Goal: Communication & Community: Answer question/provide support

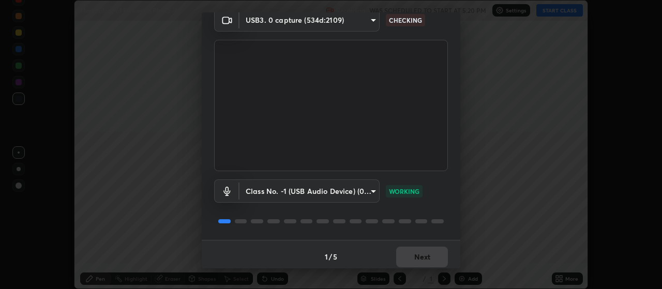
scroll to position [50, 0]
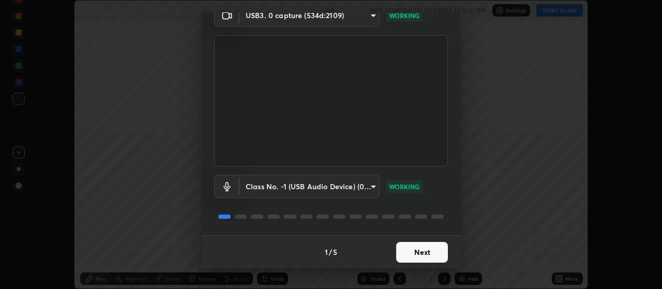
click at [415, 253] on button "Next" at bounding box center [422, 252] width 52 height 21
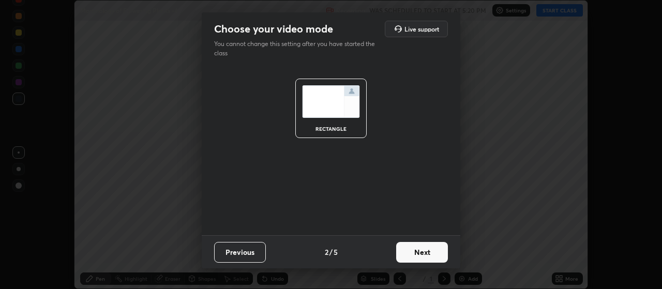
click at [416, 256] on button "Next" at bounding box center [422, 252] width 52 height 21
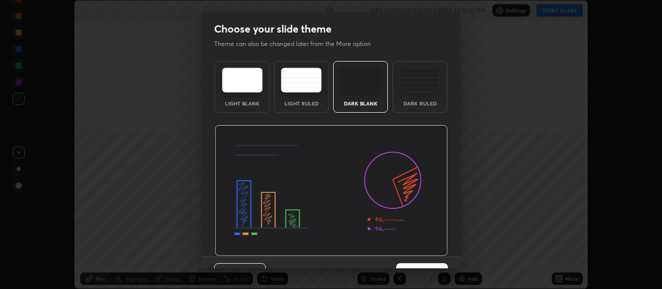
click at [416, 257] on div "Previous 3 / 5 Next" at bounding box center [331, 272] width 258 height 33
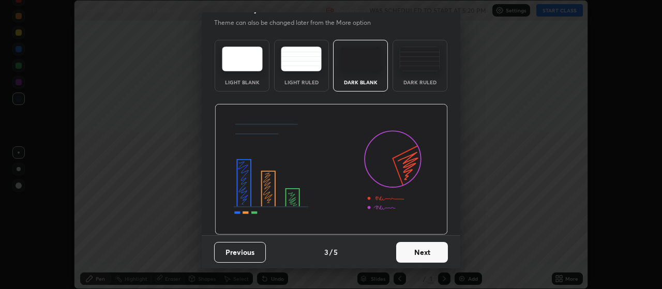
click at [423, 254] on button "Next" at bounding box center [422, 252] width 52 height 21
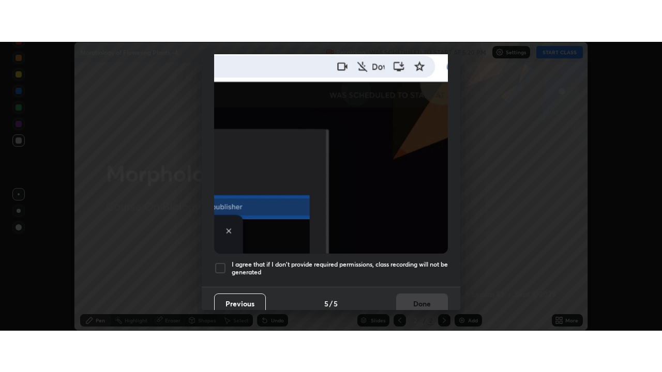
scroll to position [261, 0]
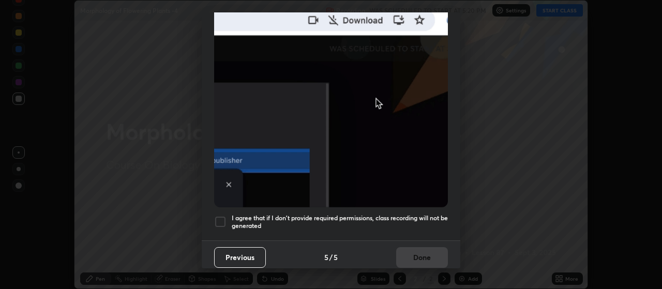
click at [219, 218] on div at bounding box center [220, 222] width 12 height 12
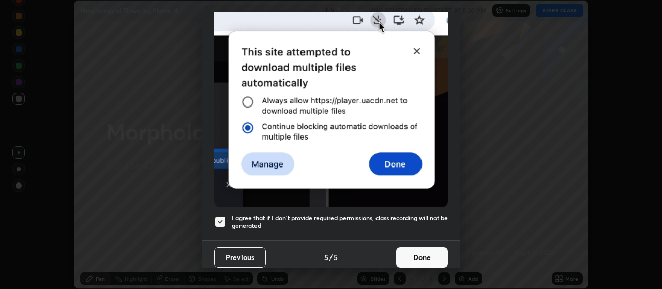
click at [409, 255] on button "Done" at bounding box center [422, 257] width 52 height 21
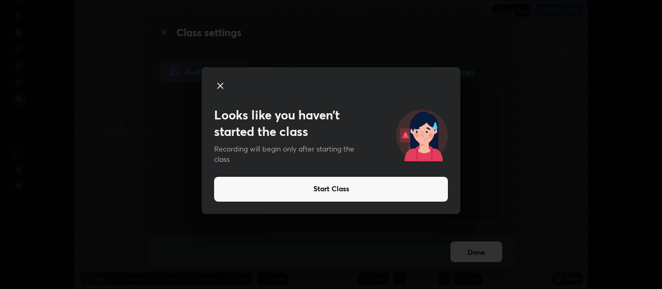
click at [220, 83] on icon at bounding box center [220, 86] width 12 height 12
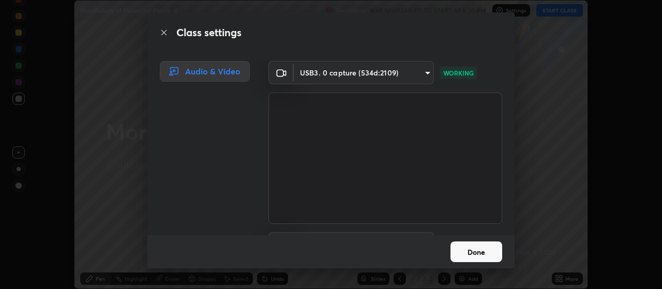
click at [420, 257] on div "Done" at bounding box center [330, 251] width 367 height 33
click at [477, 254] on button "Done" at bounding box center [476, 251] width 52 height 21
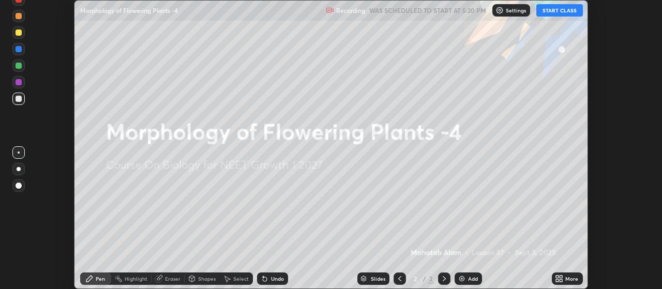
click at [561, 10] on button "START CLASS" at bounding box center [559, 10] width 47 height 12
click at [561, 277] on icon at bounding box center [561, 277] width 3 height 3
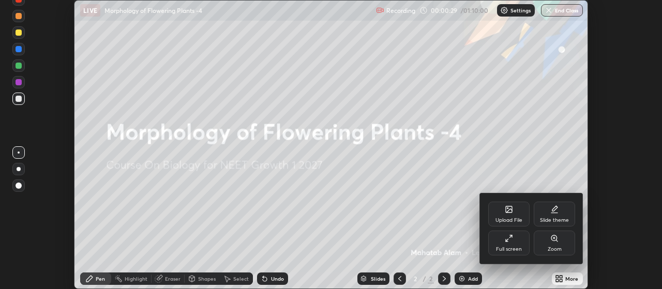
click at [518, 245] on div "Full screen" at bounding box center [508, 243] width 41 height 25
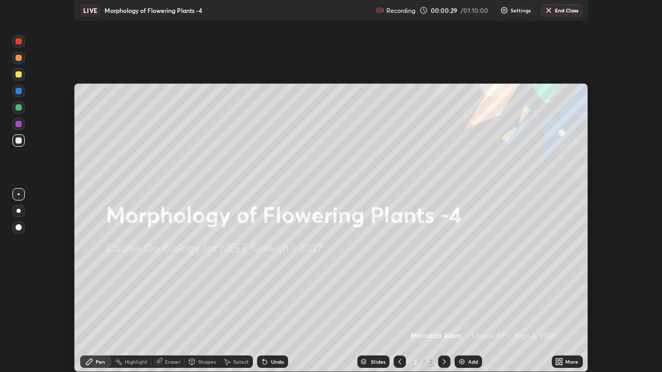
scroll to position [372, 662]
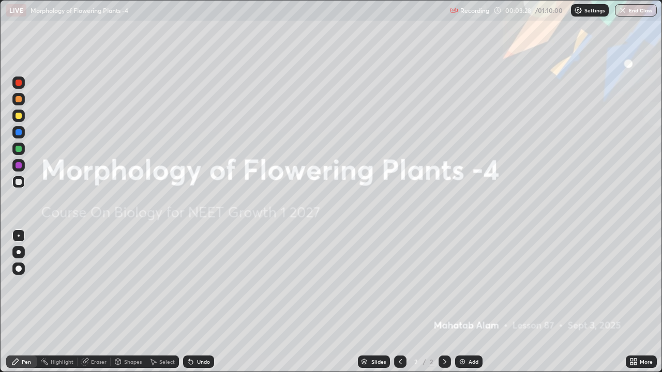
click at [460, 288] on img at bounding box center [462, 362] width 8 height 8
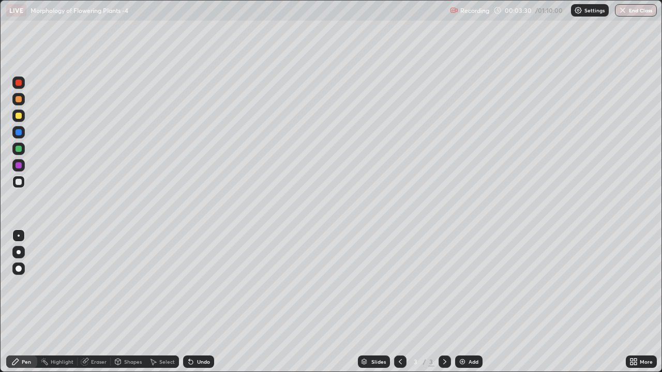
click at [19, 118] on div at bounding box center [19, 116] width 6 height 6
click at [19, 252] on div at bounding box center [19, 252] width 4 height 4
click at [21, 81] on div at bounding box center [19, 83] width 6 height 6
click at [166, 288] on div "Select" at bounding box center [167, 361] width 16 height 5
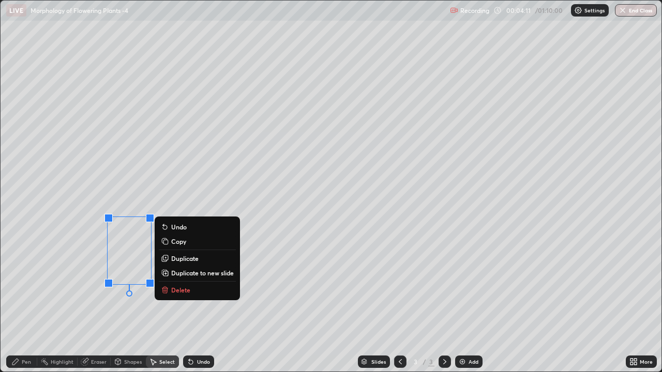
click at [86, 288] on div "0 ° Undo Copy Duplicate Duplicate to new slide Delete" at bounding box center [331, 186] width 661 height 371
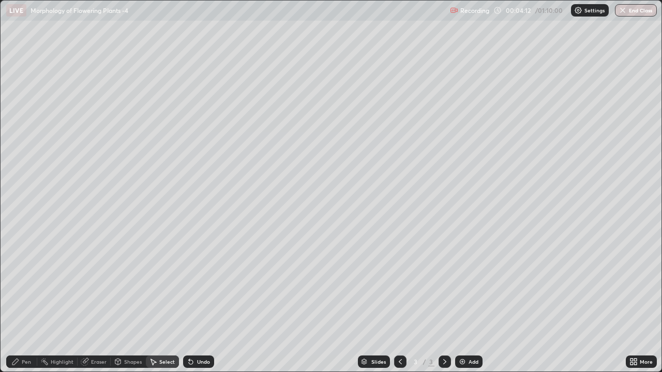
click at [26, 288] on div "Pen" at bounding box center [21, 362] width 31 height 12
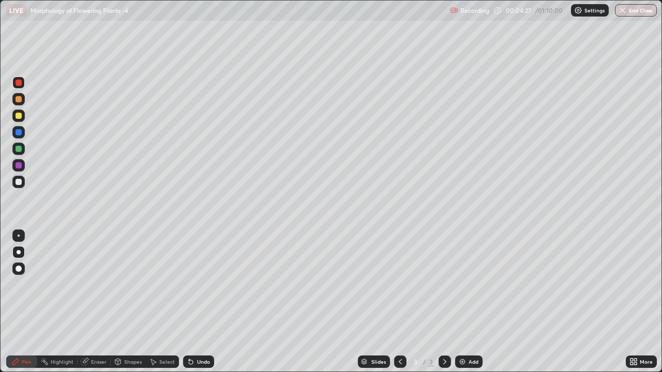
click at [19, 99] on div at bounding box center [19, 99] width 6 height 6
click at [19, 236] on div at bounding box center [19, 236] width 2 height 2
click at [19, 252] on div at bounding box center [19, 252] width 4 height 4
click at [20, 167] on div at bounding box center [19, 165] width 6 height 6
click at [18, 147] on div at bounding box center [19, 149] width 6 height 6
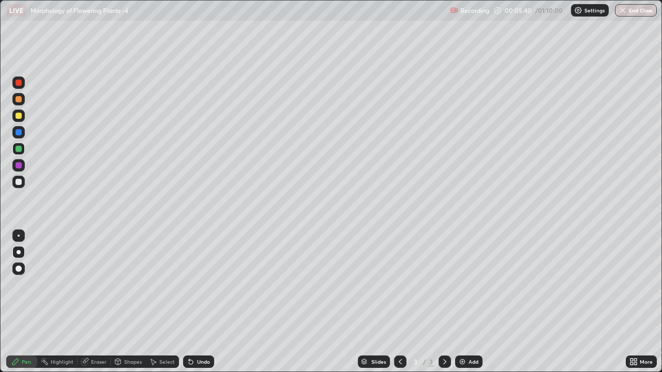
click at [165, 288] on div "Select" at bounding box center [167, 361] width 16 height 5
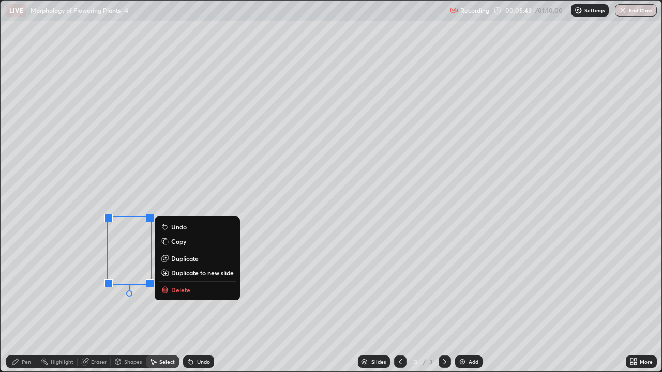
click at [184, 240] on p "Copy" at bounding box center [178, 241] width 15 height 8
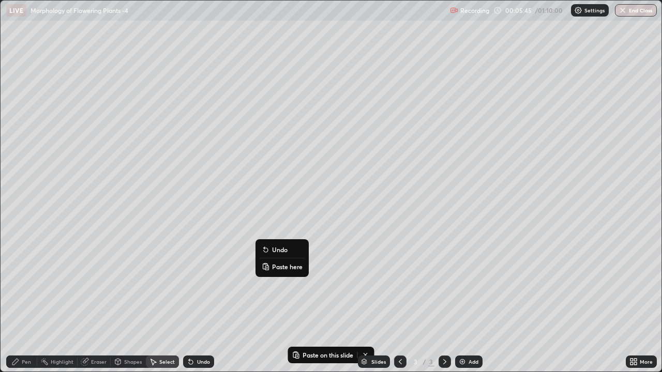
click at [280, 263] on p "Paste here" at bounding box center [287, 267] width 30 height 8
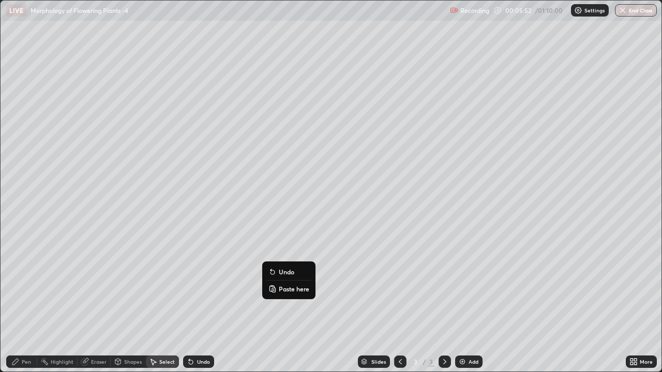
click at [288, 288] on p "Paste here" at bounding box center [294, 289] width 30 height 8
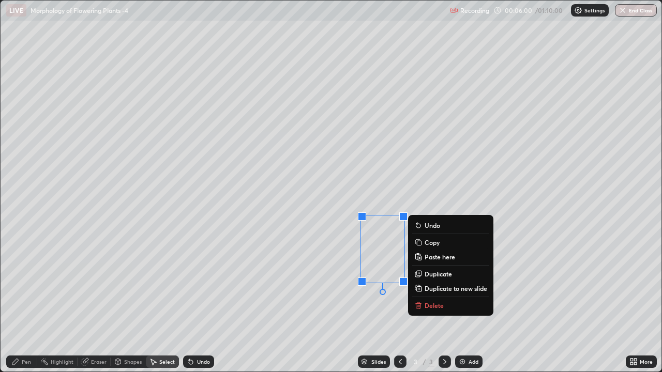
click at [528, 264] on div "0 ° Undo Copy Paste here Duplicate Duplicate to new slide Delete" at bounding box center [331, 186] width 661 height 371
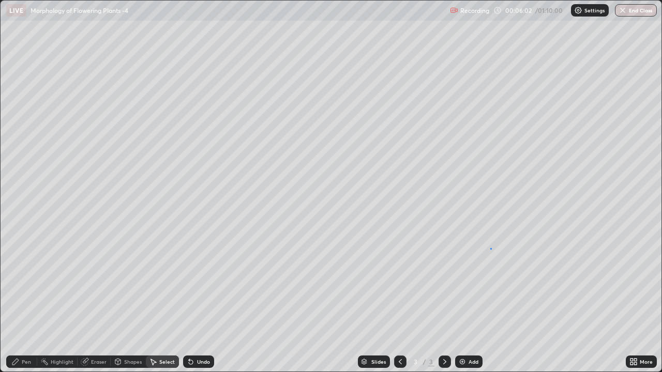
click at [490, 248] on div "0 ° Undo Copy Paste here Duplicate Duplicate to new slide Delete" at bounding box center [331, 186] width 661 height 371
click at [518, 282] on p "Paste here" at bounding box center [522, 279] width 30 height 8
click at [328, 288] on div "0 ° Undo Copy Paste here Duplicate Duplicate to new slide Delete" at bounding box center [331, 186] width 661 height 371
click at [21, 288] on div "Pen" at bounding box center [21, 362] width 31 height 12
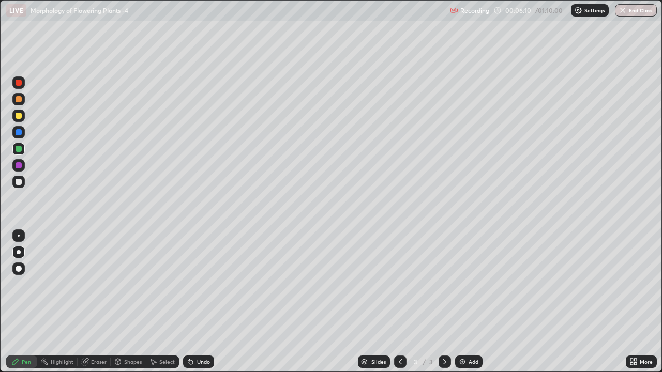
click at [18, 116] on div at bounding box center [19, 116] width 6 height 6
click at [97, 288] on div "Eraser" at bounding box center [99, 361] width 16 height 5
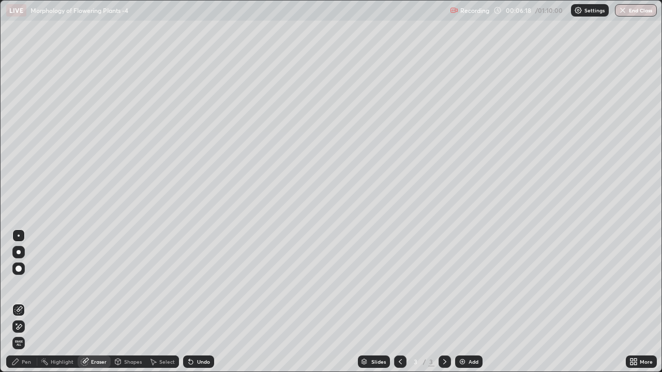
click at [18, 288] on icon at bounding box center [20, 326] width 6 height 5
click at [23, 288] on div "Pen" at bounding box center [26, 361] width 9 height 5
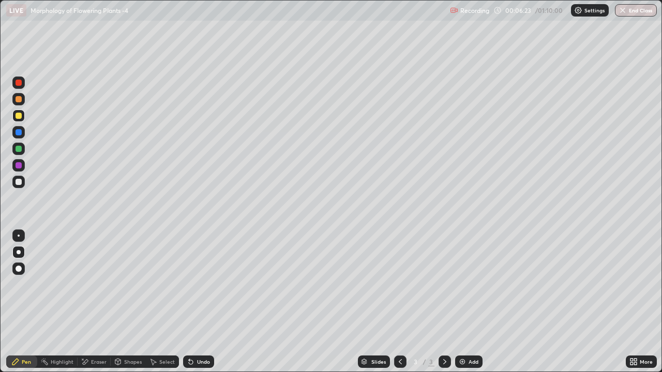
click at [19, 115] on div at bounding box center [19, 116] width 6 height 6
click at [21, 82] on div at bounding box center [19, 83] width 6 height 6
click at [19, 100] on div at bounding box center [19, 99] width 6 height 6
click at [16, 166] on div at bounding box center [19, 165] width 6 height 6
click at [16, 150] on div at bounding box center [19, 149] width 6 height 6
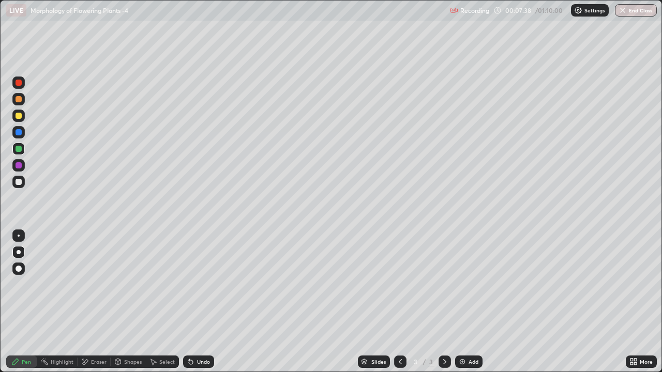
click at [99, 288] on div "Eraser" at bounding box center [99, 361] width 16 height 5
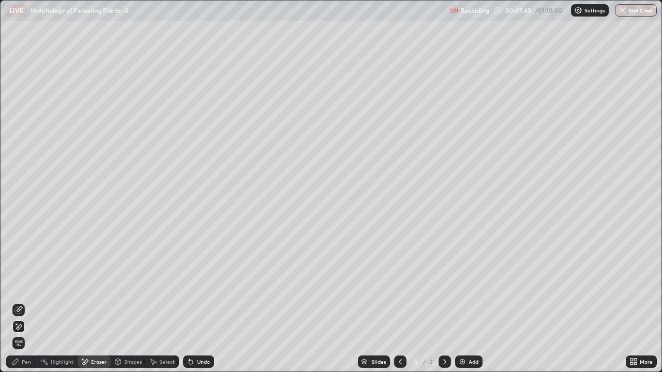
click at [21, 288] on div "Pen" at bounding box center [21, 362] width 31 height 12
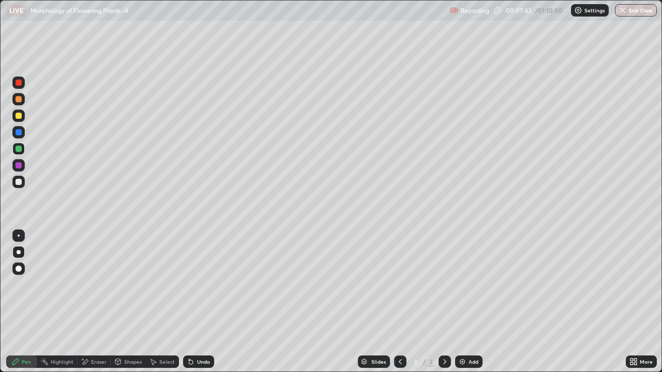
click at [18, 117] on div at bounding box center [19, 116] width 6 height 6
click at [20, 86] on div at bounding box center [18, 83] width 12 height 12
click at [18, 102] on div at bounding box center [19, 99] width 6 height 6
click at [21, 161] on div at bounding box center [18, 165] width 12 height 12
click at [93, 288] on div "Eraser" at bounding box center [99, 361] width 16 height 5
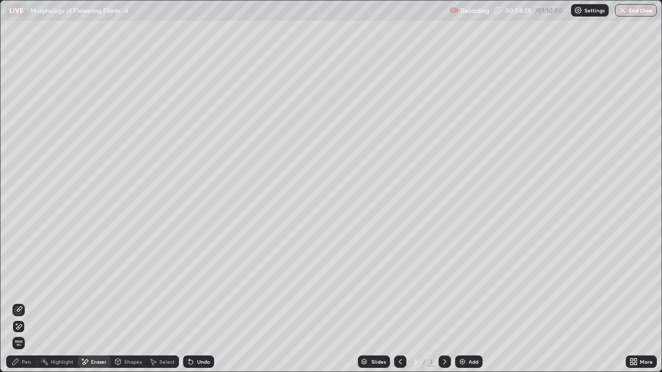
click at [22, 288] on div "Pen" at bounding box center [26, 361] width 9 height 5
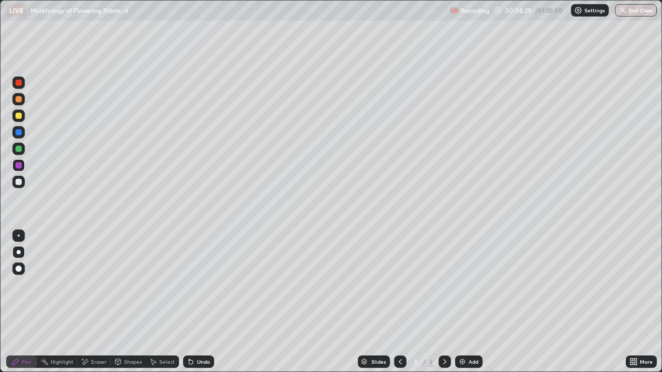
click at [19, 116] on div at bounding box center [19, 116] width 6 height 6
click at [21, 84] on div at bounding box center [19, 83] width 6 height 6
click at [99, 288] on div "Eraser" at bounding box center [99, 361] width 16 height 5
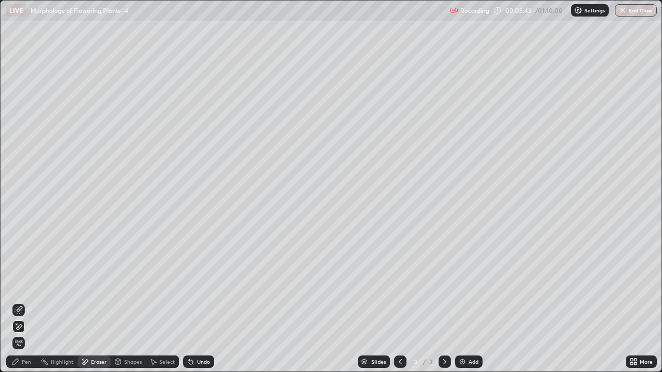
click at [26, 288] on div "Pen" at bounding box center [26, 361] width 9 height 5
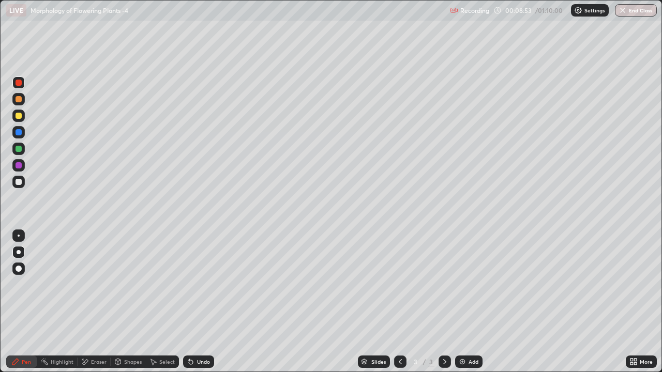
click at [20, 118] on div at bounding box center [19, 116] width 6 height 6
click at [21, 97] on div at bounding box center [19, 99] width 6 height 6
click at [16, 164] on div at bounding box center [19, 165] width 6 height 6
click at [23, 149] on div at bounding box center [18, 149] width 12 height 12
click at [20, 187] on div at bounding box center [18, 182] width 12 height 12
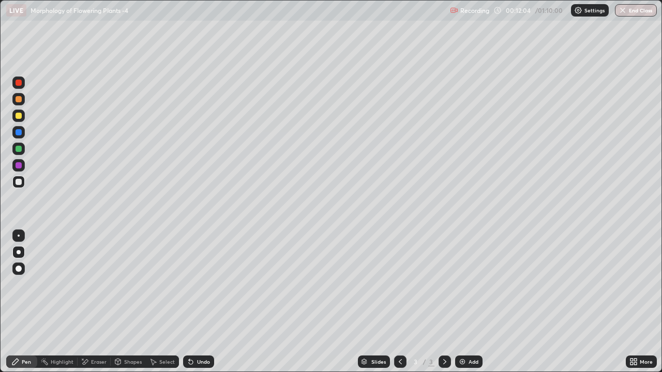
click at [167, 288] on div "Select" at bounding box center [167, 361] width 16 height 5
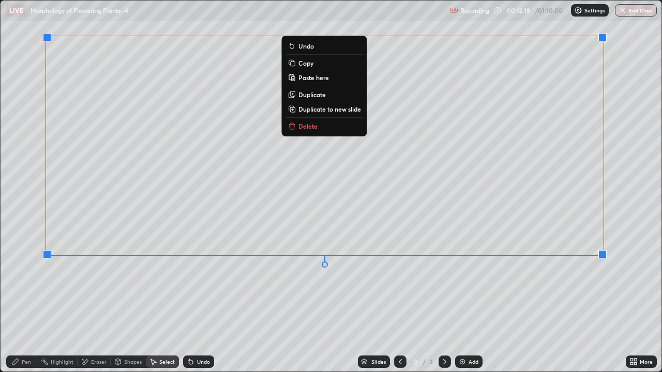
click at [131, 288] on div "0 ° Undo Copy Paste here Duplicate Duplicate to new slide Delete" at bounding box center [331, 186] width 661 height 371
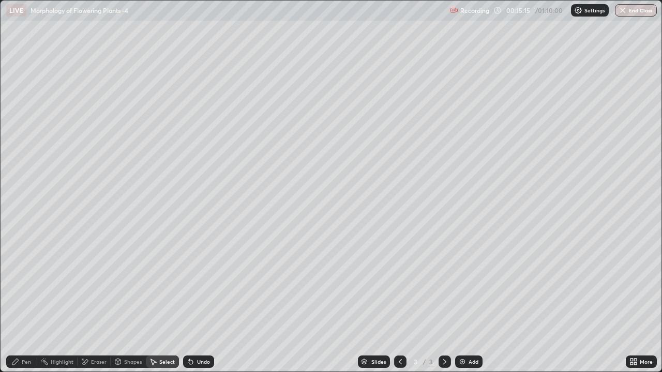
click at [27, 288] on div "Pen" at bounding box center [26, 361] width 9 height 5
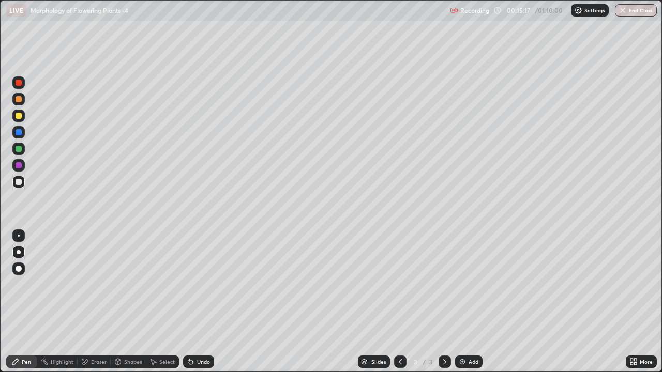
click at [21, 168] on div at bounding box center [18, 165] width 12 height 12
click at [98, 288] on div "Eraser" at bounding box center [94, 362] width 33 height 12
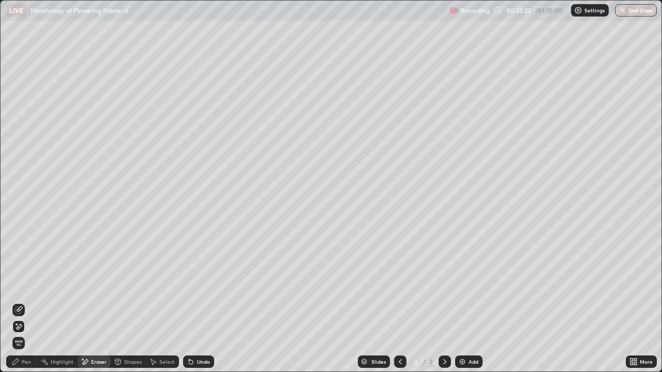
click at [459, 288] on img at bounding box center [462, 362] width 8 height 8
click at [27, 288] on div "Pen" at bounding box center [26, 361] width 9 height 5
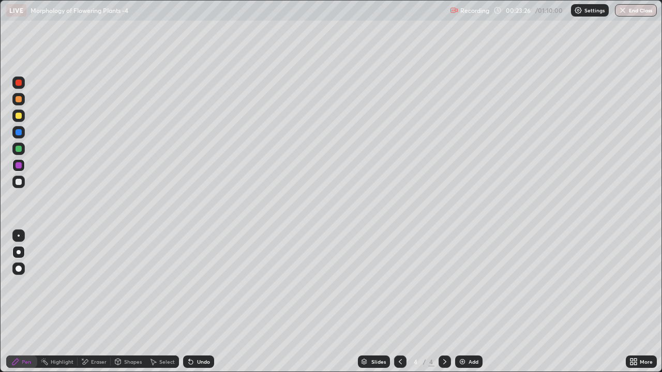
click at [19, 83] on div at bounding box center [19, 83] width 6 height 6
click at [398, 288] on icon at bounding box center [400, 362] width 8 height 8
click at [445, 288] on icon at bounding box center [444, 361] width 3 height 5
click at [19, 116] on div at bounding box center [19, 116] width 6 height 6
click at [20, 183] on div at bounding box center [19, 182] width 6 height 6
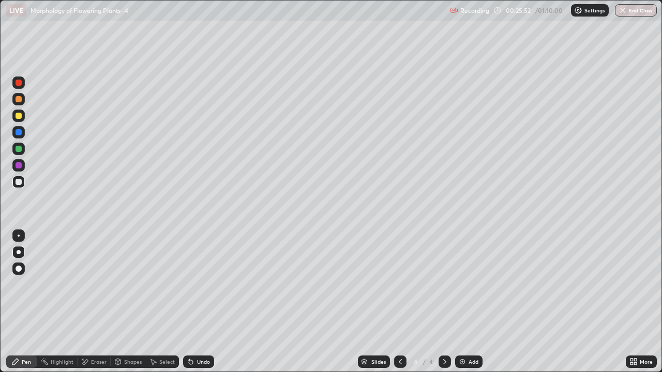
click at [20, 83] on div at bounding box center [19, 83] width 6 height 6
click at [99, 288] on div "Eraser" at bounding box center [99, 361] width 16 height 5
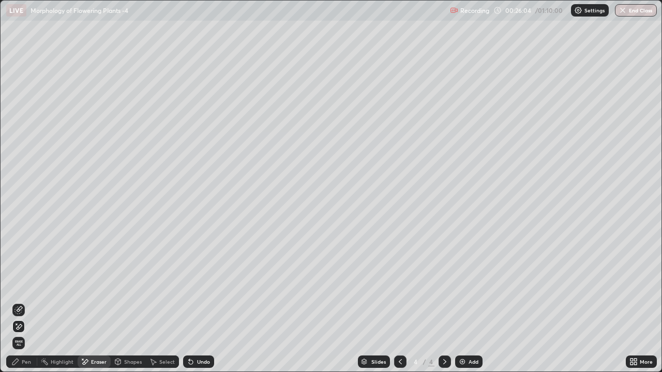
click at [23, 288] on div "Pen" at bounding box center [26, 361] width 9 height 5
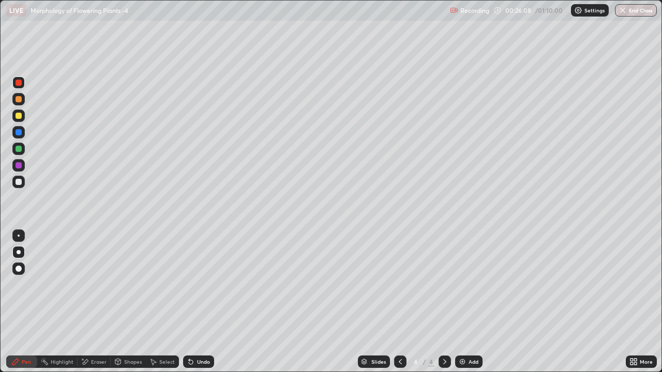
click at [17, 99] on div at bounding box center [19, 99] width 6 height 6
click at [19, 151] on div at bounding box center [19, 149] width 6 height 6
click at [399, 288] on icon at bounding box center [400, 361] width 3 height 5
click at [20, 153] on div at bounding box center [18, 149] width 12 height 12
click at [444, 288] on icon at bounding box center [444, 362] width 8 height 8
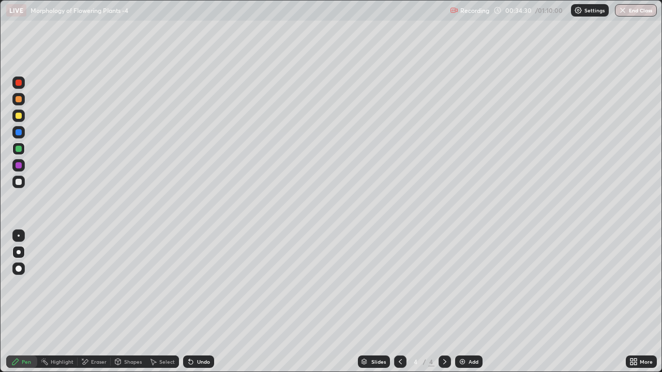
click at [464, 288] on img at bounding box center [462, 362] width 8 height 8
click at [18, 118] on div at bounding box center [19, 116] width 6 height 6
click at [19, 236] on div at bounding box center [19, 236] width 2 height 2
click at [133, 288] on div "Shapes" at bounding box center [133, 361] width 18 height 5
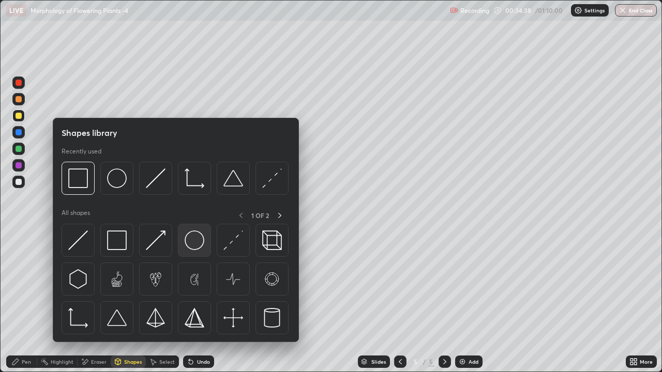
click at [195, 245] on img at bounding box center [195, 241] width 20 height 20
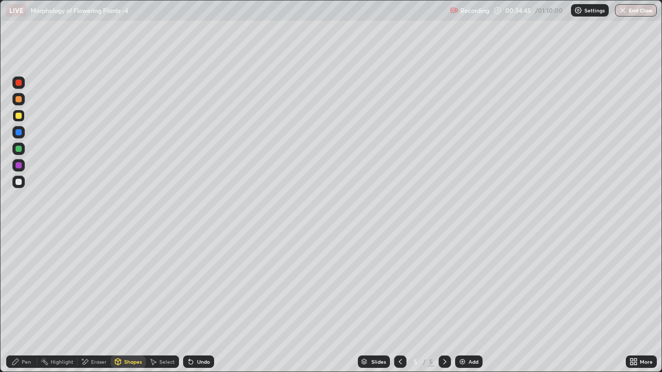
click at [166, 288] on div "Select" at bounding box center [167, 361] width 16 height 5
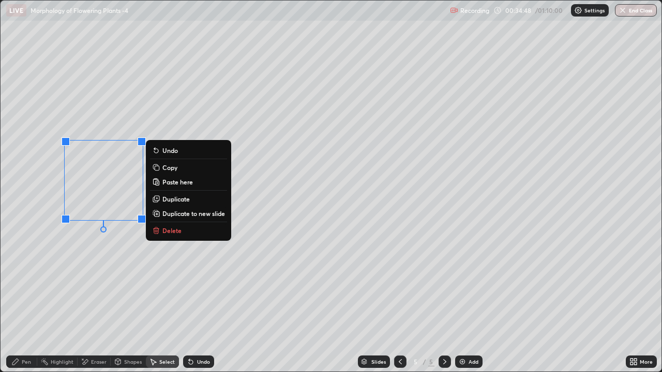
click at [97, 284] on div "0 ° Undo Copy Paste here Duplicate Duplicate to new slide Delete" at bounding box center [331, 186] width 661 height 371
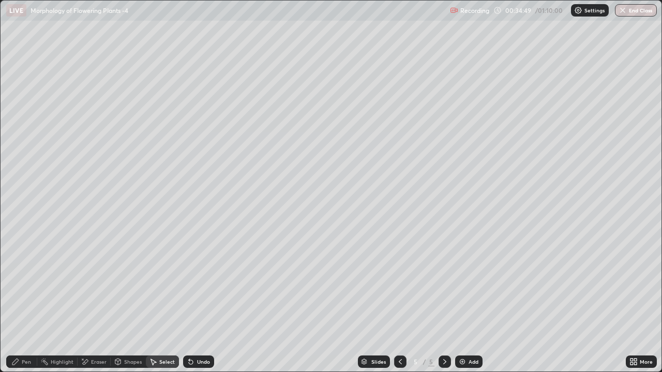
click at [25, 288] on div "Pen" at bounding box center [21, 362] width 31 height 12
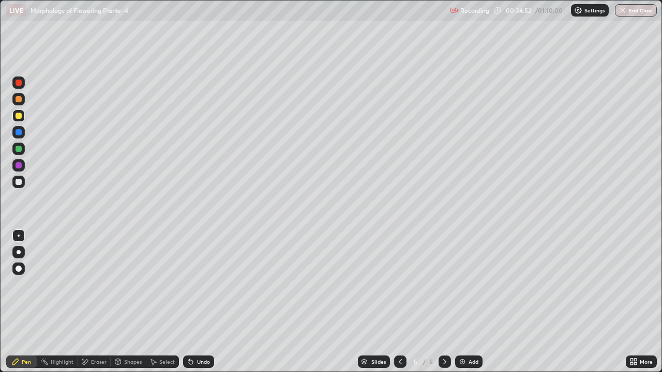
click at [96, 288] on div "Eraser" at bounding box center [99, 361] width 16 height 5
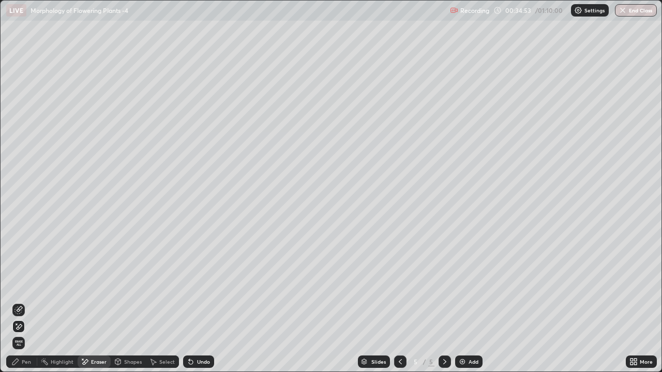
click at [21, 288] on icon at bounding box center [18, 310] width 8 height 8
click at [24, 288] on div "Pen" at bounding box center [26, 361] width 9 height 5
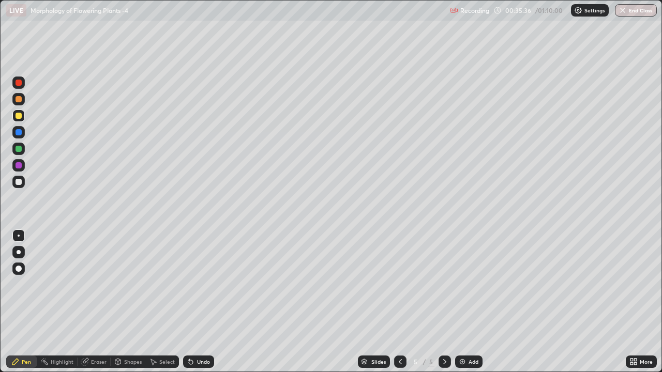
click at [23, 165] on div at bounding box center [18, 165] width 12 height 12
click at [12, 113] on div at bounding box center [18, 116] width 12 height 12
click at [102, 288] on div "Eraser" at bounding box center [99, 361] width 16 height 5
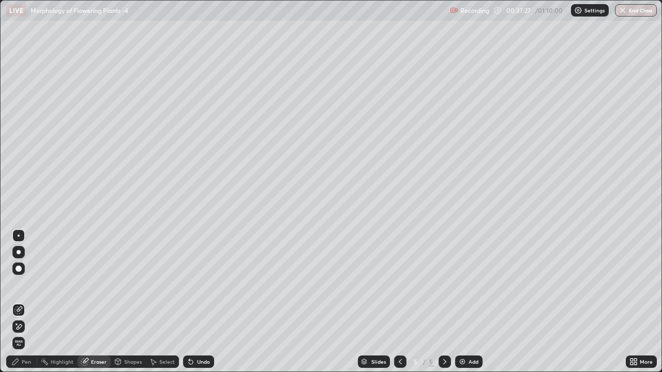
click at [17, 288] on div at bounding box center [18, 310] width 12 height 12
click at [24, 288] on div at bounding box center [18, 326] width 12 height 12
click at [24, 288] on div "Pen" at bounding box center [21, 362] width 31 height 12
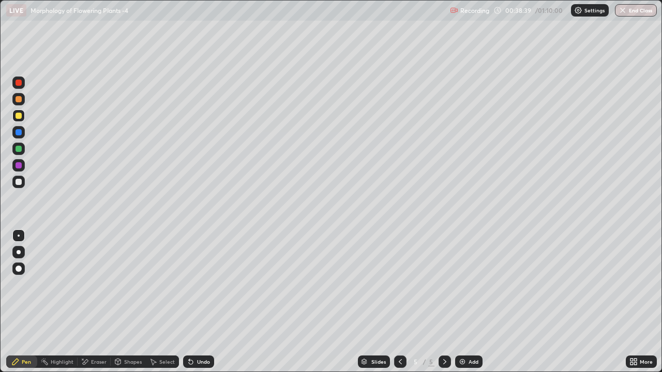
click at [98, 288] on div "Eraser" at bounding box center [99, 361] width 16 height 5
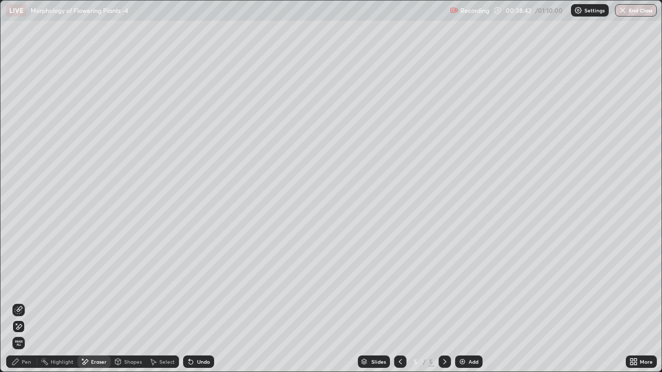
click at [162, 288] on div "Select" at bounding box center [167, 361] width 16 height 5
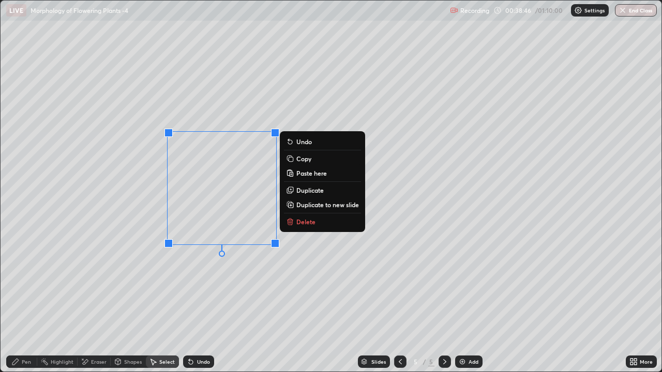
click at [195, 288] on div "0 ° Undo Copy Paste here Duplicate Duplicate to new slide Delete" at bounding box center [331, 186] width 661 height 371
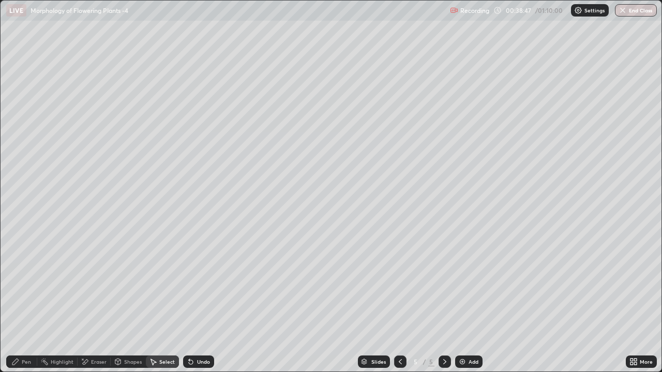
click at [27, 288] on div "Pen" at bounding box center [26, 361] width 9 height 5
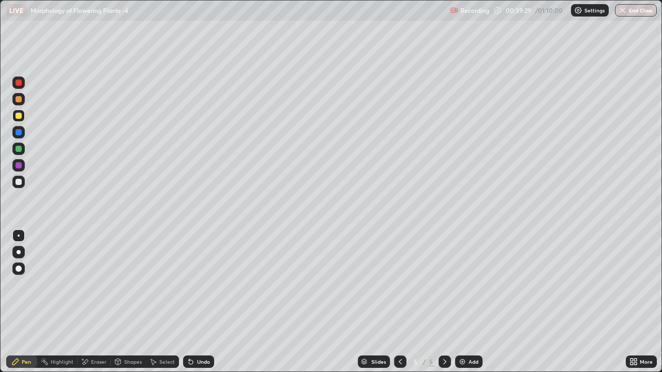
click at [95, 288] on div "Eraser" at bounding box center [99, 361] width 16 height 5
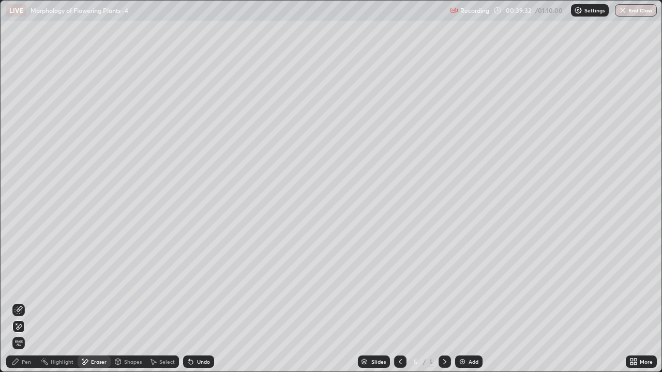
click at [22, 288] on div "Pen" at bounding box center [26, 361] width 9 height 5
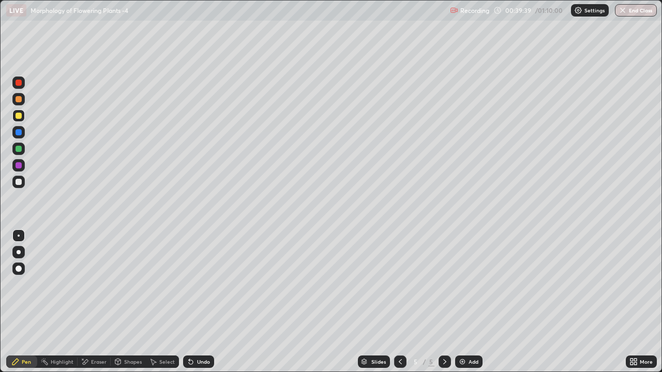
click at [164, 288] on div "Select" at bounding box center [167, 361] width 16 height 5
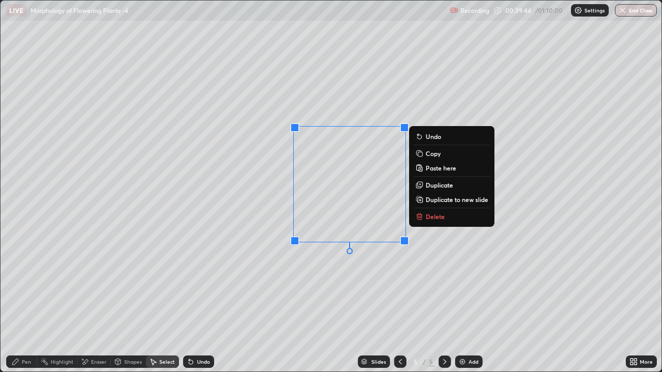
click at [317, 284] on div "0 ° Undo Copy Paste here Duplicate Duplicate to new slide Delete" at bounding box center [331, 186] width 661 height 371
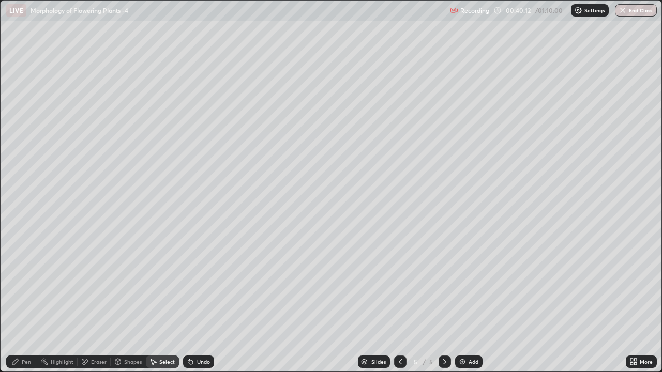
click at [24, 288] on div "Pen" at bounding box center [26, 361] width 9 height 5
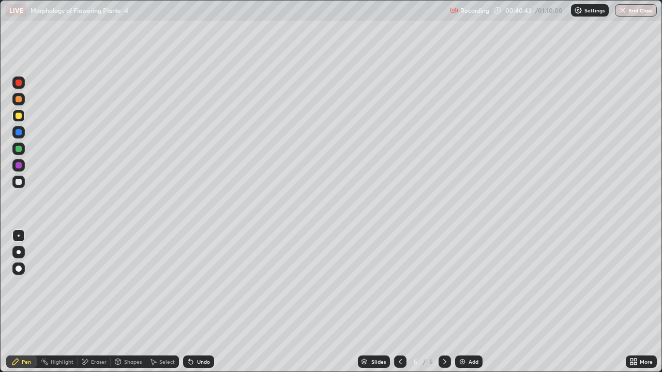
click at [163, 288] on div "Select" at bounding box center [167, 361] width 16 height 5
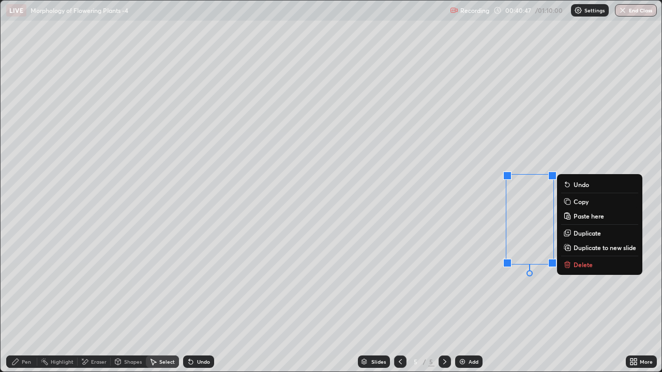
click at [508, 286] on div "0 ° Undo Copy Paste here Duplicate Duplicate to new slide Delete" at bounding box center [331, 186] width 661 height 371
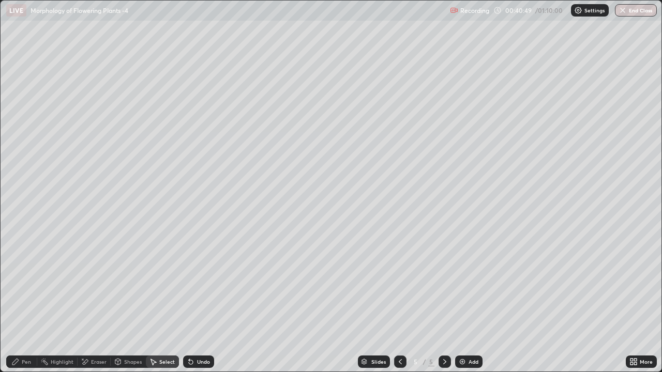
click at [537, 288] on div "0 ° Undo Copy Paste here Duplicate Duplicate to new slide Delete" at bounding box center [331, 186] width 661 height 371
click at [502, 281] on div "0 ° Undo Copy Paste here Duplicate Duplicate to new slide Delete" at bounding box center [331, 186] width 661 height 371
click at [465, 288] on div "0 ° Undo Copy Paste here Duplicate Duplicate to new slide Delete" at bounding box center [331, 186] width 661 height 371
click at [24, 288] on div "Pen" at bounding box center [21, 362] width 31 height 12
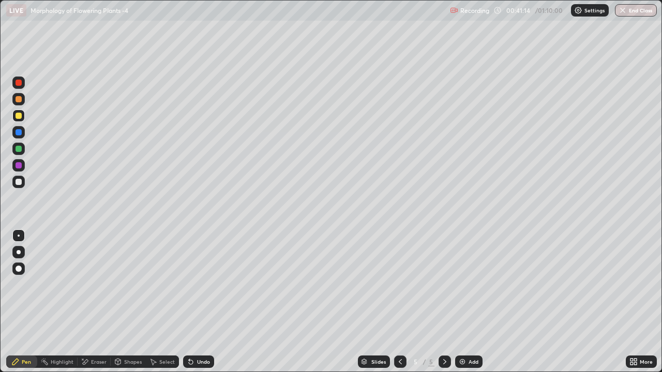
click at [97, 288] on div "Eraser" at bounding box center [99, 361] width 16 height 5
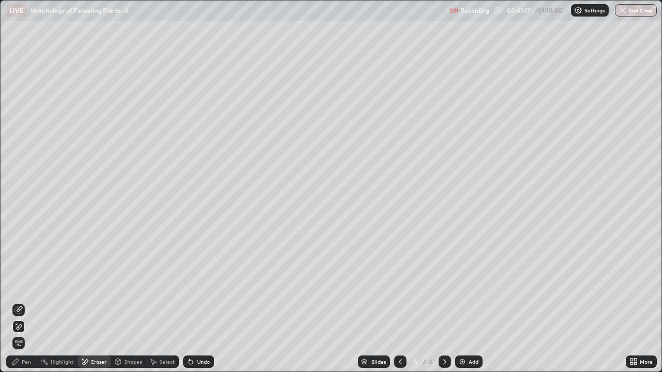
click at [25, 288] on div "Pen" at bounding box center [21, 362] width 31 height 12
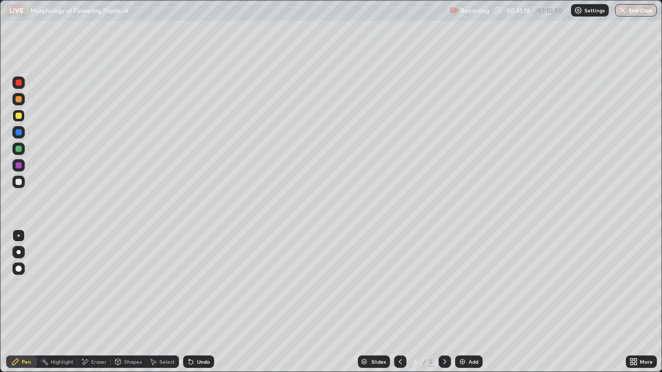
click at [17, 148] on div at bounding box center [19, 149] width 6 height 6
click at [163, 288] on div "Select" at bounding box center [167, 361] width 16 height 5
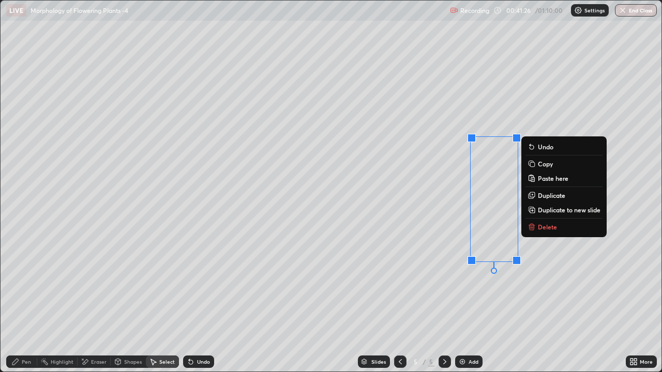
click at [445, 288] on div "0 ° Undo Copy Paste here Duplicate Duplicate to new slide Delete" at bounding box center [331, 186] width 661 height 371
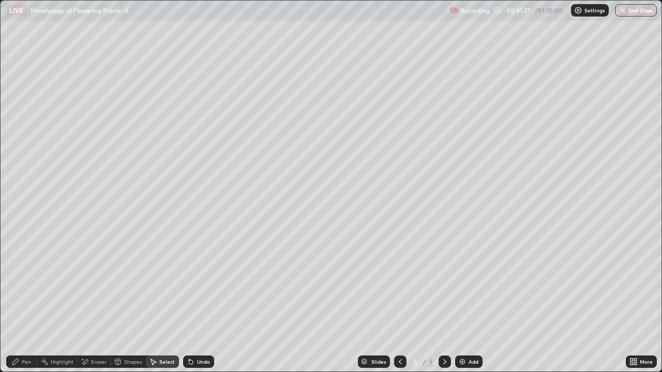
click at [26, 288] on div "Pen" at bounding box center [26, 361] width 9 height 5
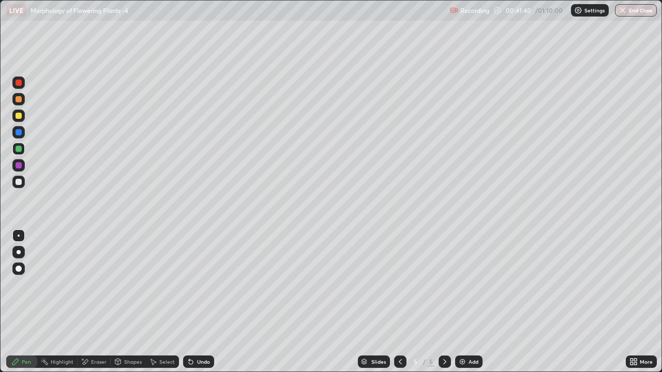
click at [94, 288] on div "Eraser" at bounding box center [94, 362] width 33 height 12
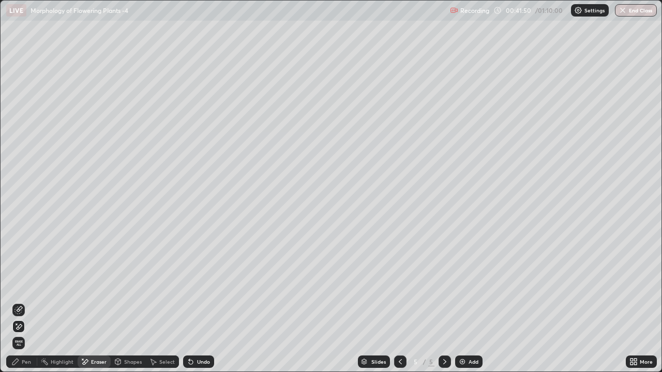
click at [194, 288] on div "Undo" at bounding box center [198, 362] width 31 height 12
click at [26, 288] on div "Pen" at bounding box center [26, 361] width 9 height 5
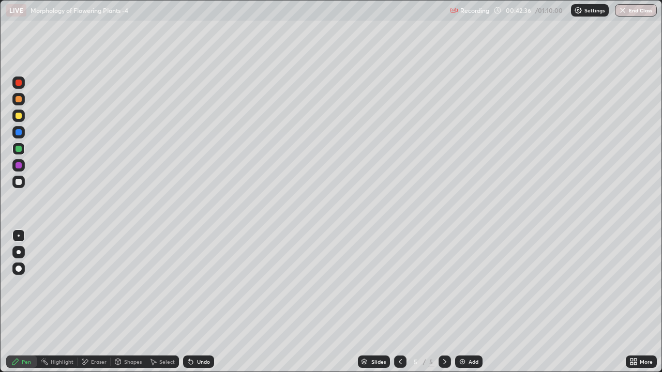
click at [18, 164] on div at bounding box center [19, 165] width 6 height 6
click at [96, 288] on div "Eraser" at bounding box center [99, 361] width 16 height 5
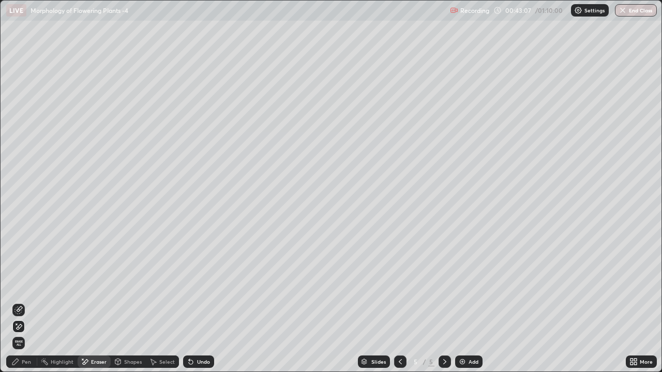
click at [25, 288] on div "Pen" at bounding box center [26, 361] width 9 height 5
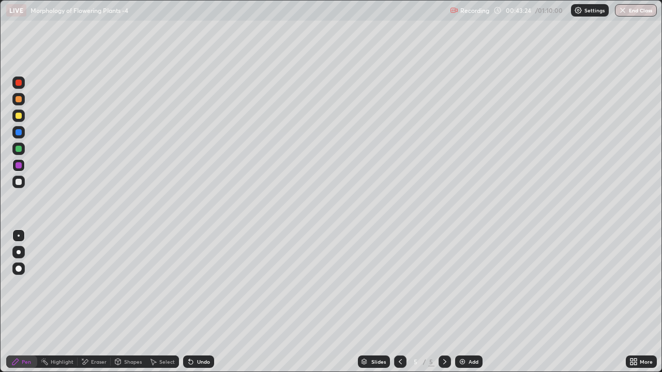
click at [166, 288] on div "Select" at bounding box center [167, 361] width 16 height 5
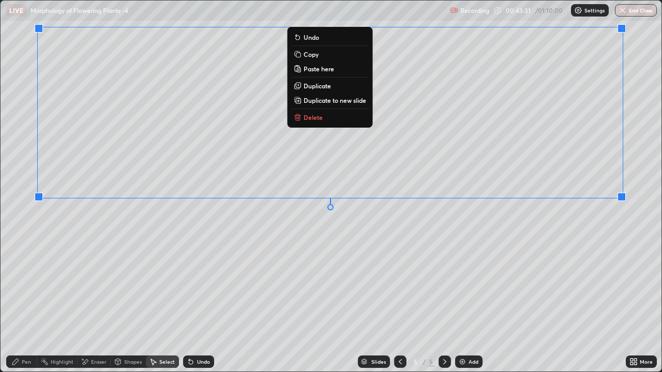
click at [343, 288] on div "0 ° Undo Copy Paste here Duplicate Duplicate to new slide Delete" at bounding box center [331, 186] width 661 height 371
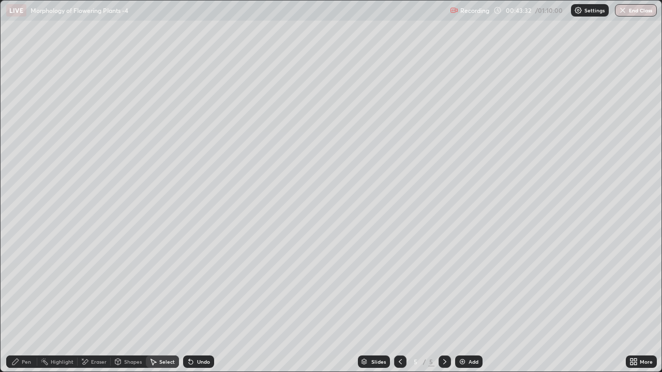
click at [26, 288] on div "Pen" at bounding box center [26, 361] width 9 height 5
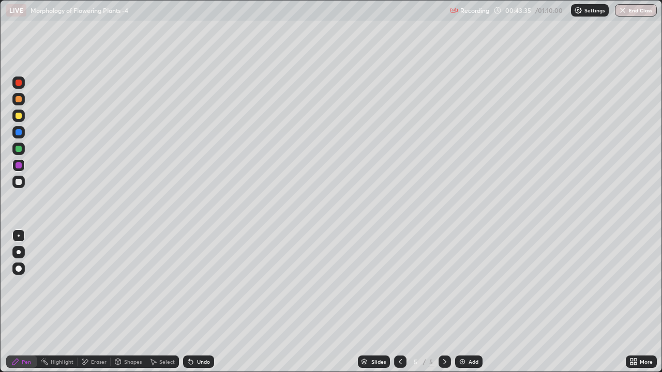
click at [20, 84] on div at bounding box center [19, 83] width 6 height 6
click at [19, 252] on div at bounding box center [19, 252] width 4 height 4
click at [18, 187] on div at bounding box center [18, 182] width 12 height 12
click at [19, 236] on div at bounding box center [19, 236] width 2 height 2
click at [399, 288] on icon at bounding box center [400, 362] width 8 height 8
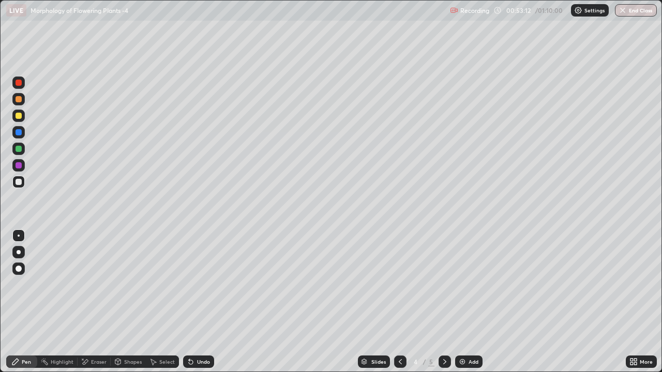
click at [399, 288] on icon at bounding box center [400, 362] width 8 height 8
click at [97, 288] on div "Eraser" at bounding box center [99, 361] width 16 height 5
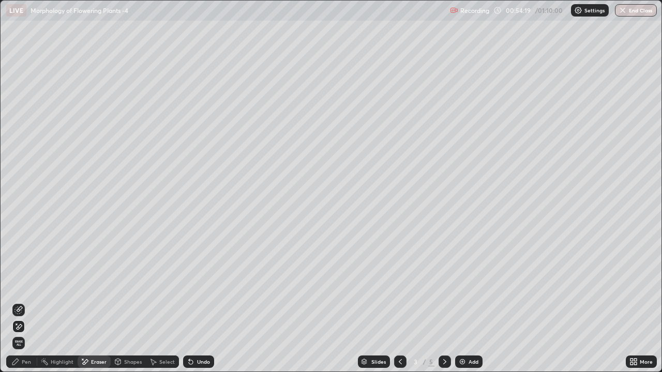
click at [25, 288] on div "Pen" at bounding box center [26, 361] width 9 height 5
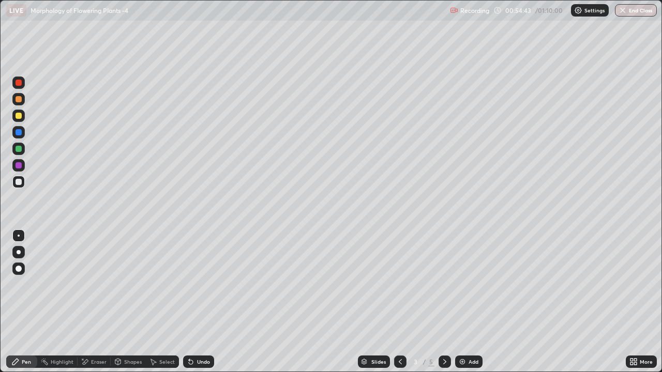
click at [634, 15] on button "End Class" at bounding box center [636, 10] width 42 height 12
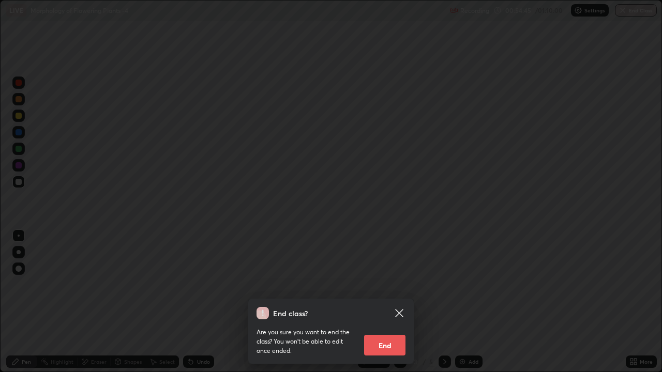
click at [390, 288] on button "End" at bounding box center [384, 345] width 41 height 21
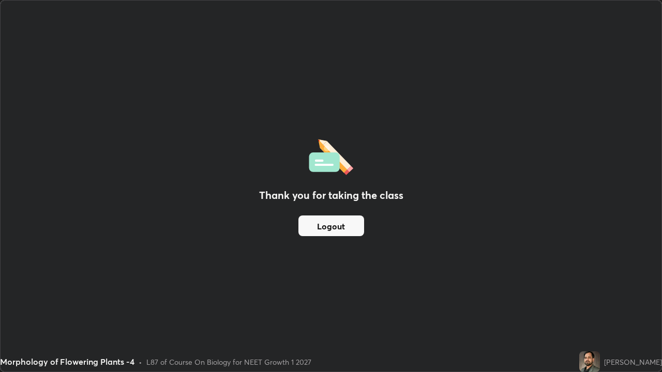
click at [342, 226] on button "Logout" at bounding box center [331, 226] width 66 height 21
